Goal: Navigation & Orientation: Find specific page/section

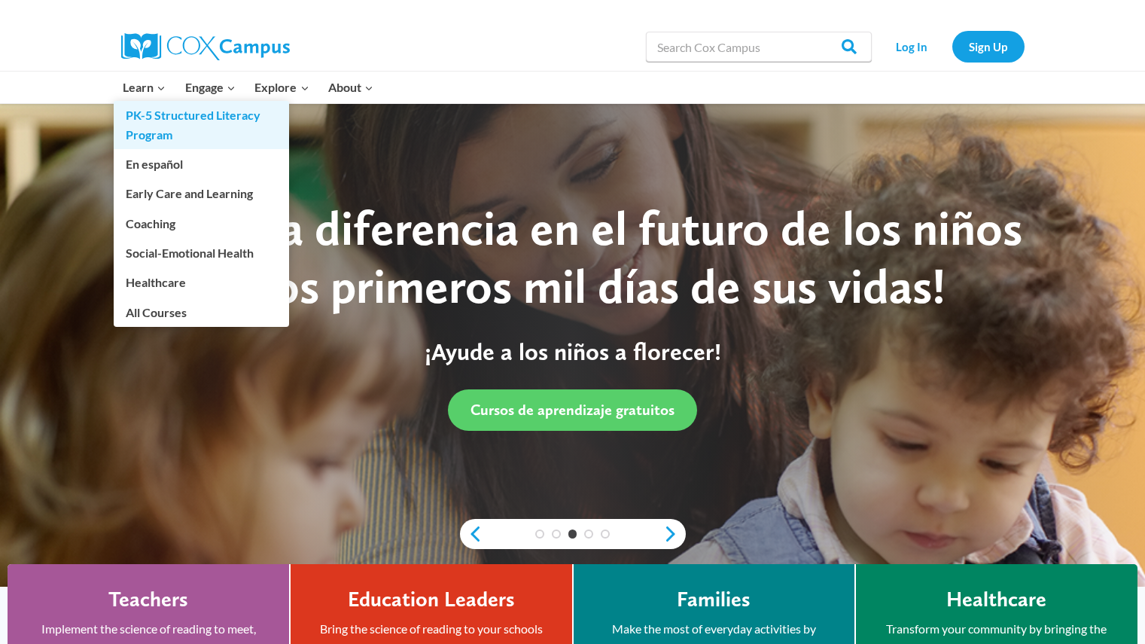
click at [159, 125] on link "PK-5 Structured Literacy Program" at bounding box center [201, 125] width 175 height 48
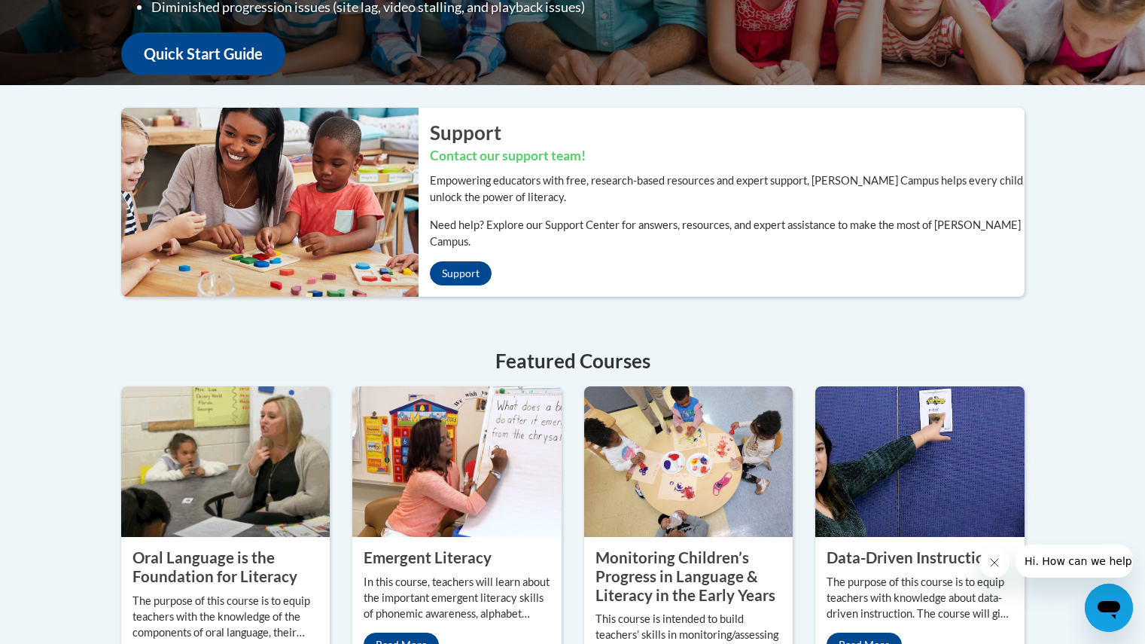
scroll to position [413, 0]
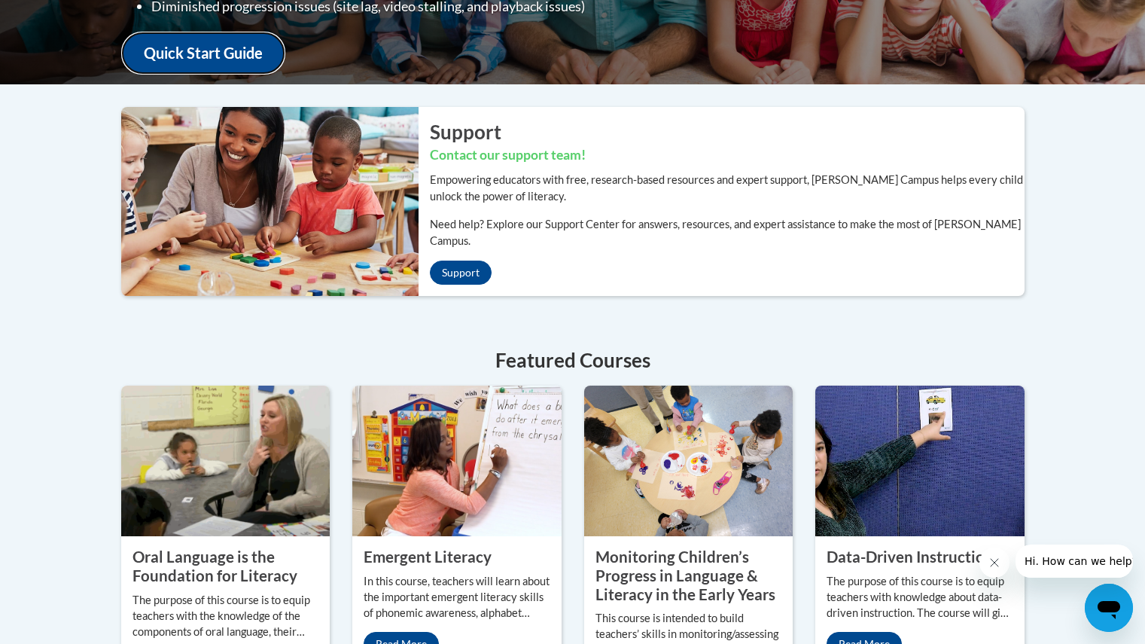
click at [197, 49] on link "Quick Start Guide" at bounding box center [203, 53] width 164 height 43
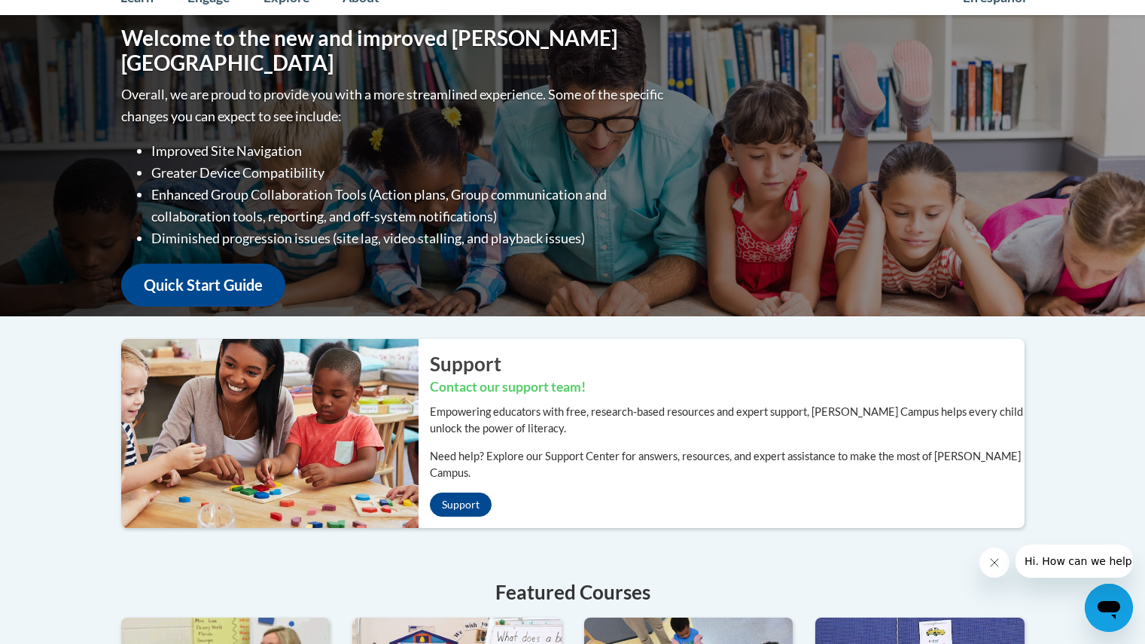
scroll to position [181, 0]
